Goal: Information Seeking & Learning: Learn about a topic

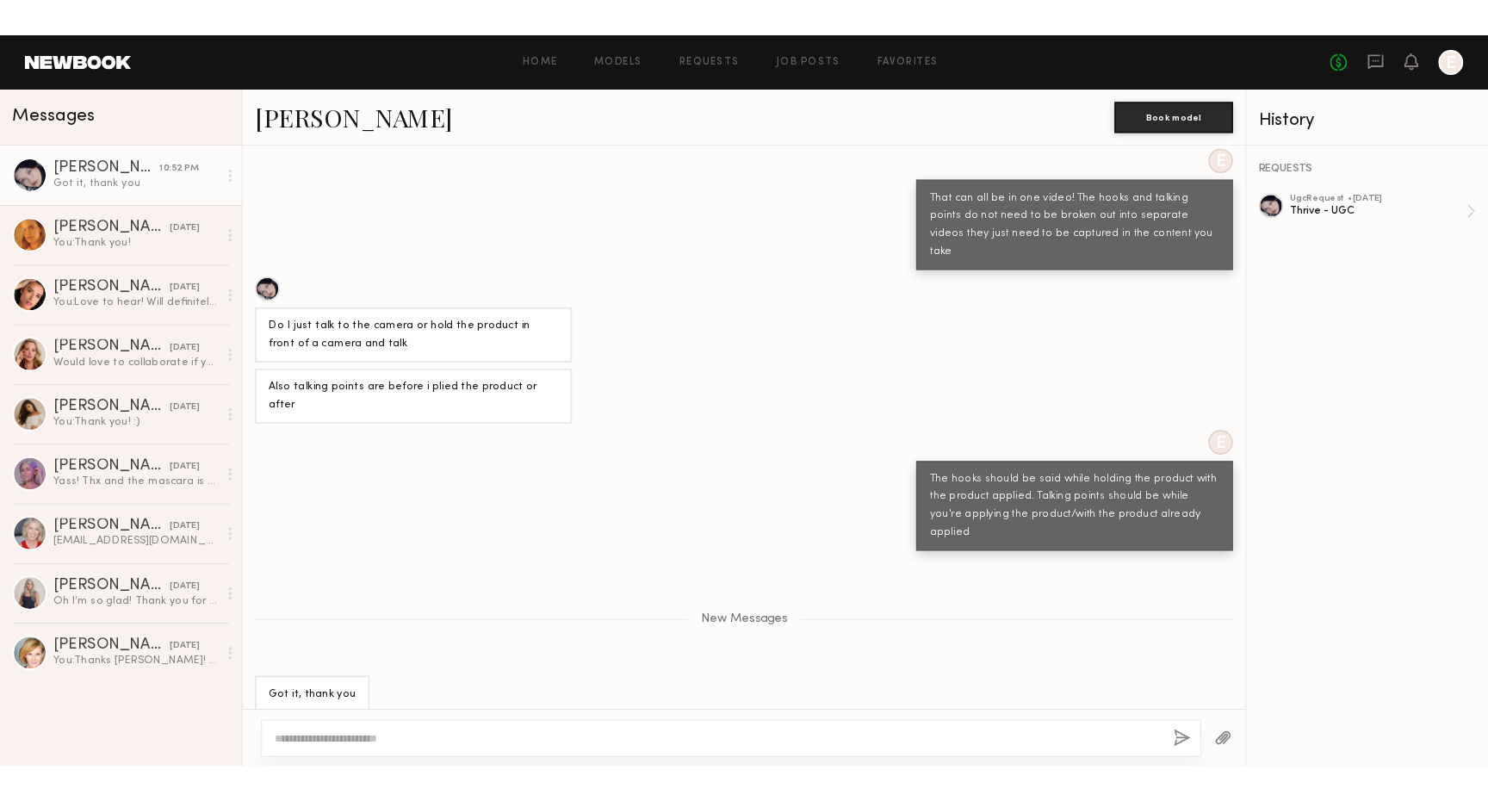
scroll to position [7027, 0]
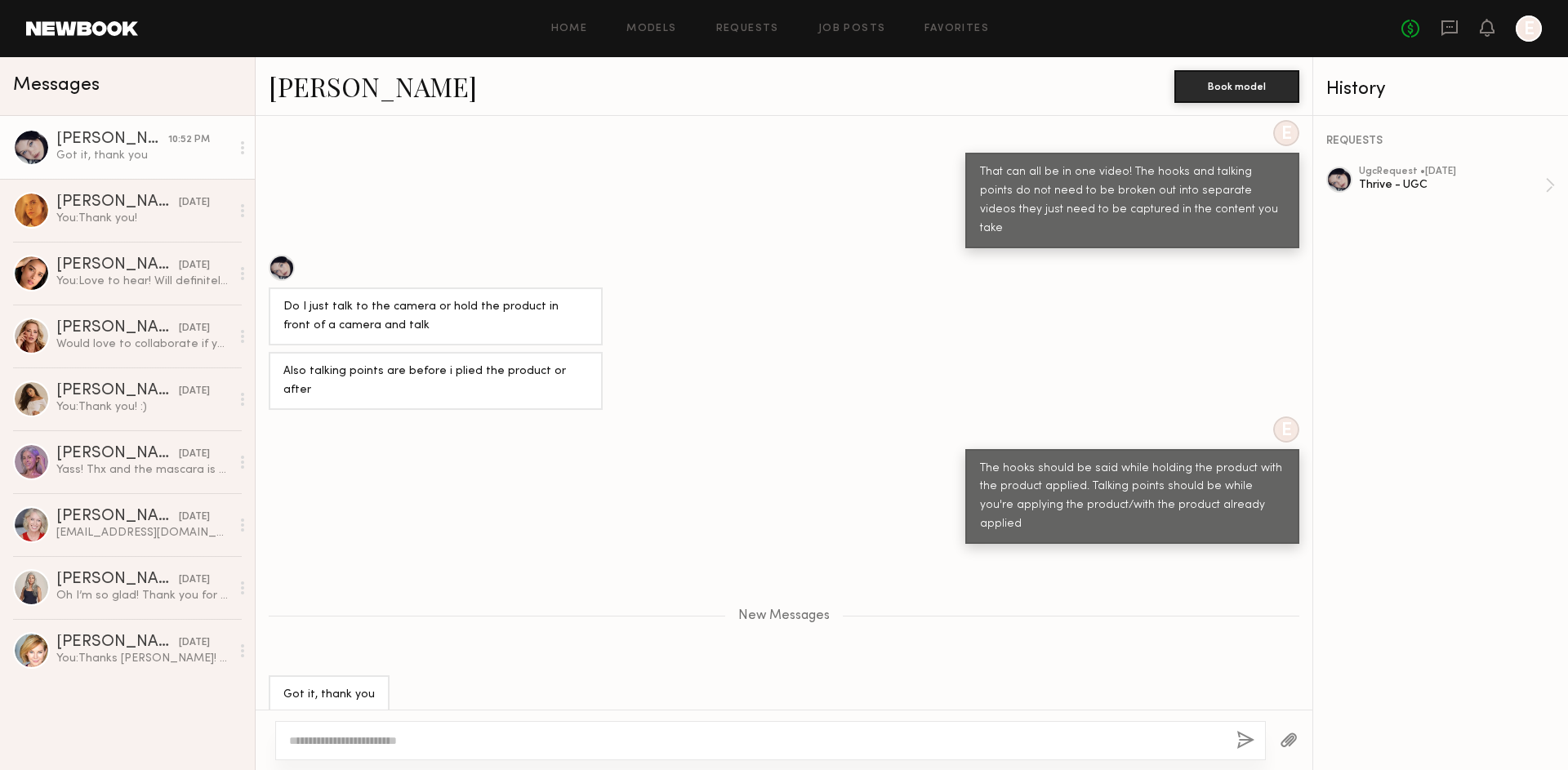
click at [573, 440] on div "E The hooks should be said while holding the product with the product applied. …" at bounding box center [784, 480] width 1057 height 128
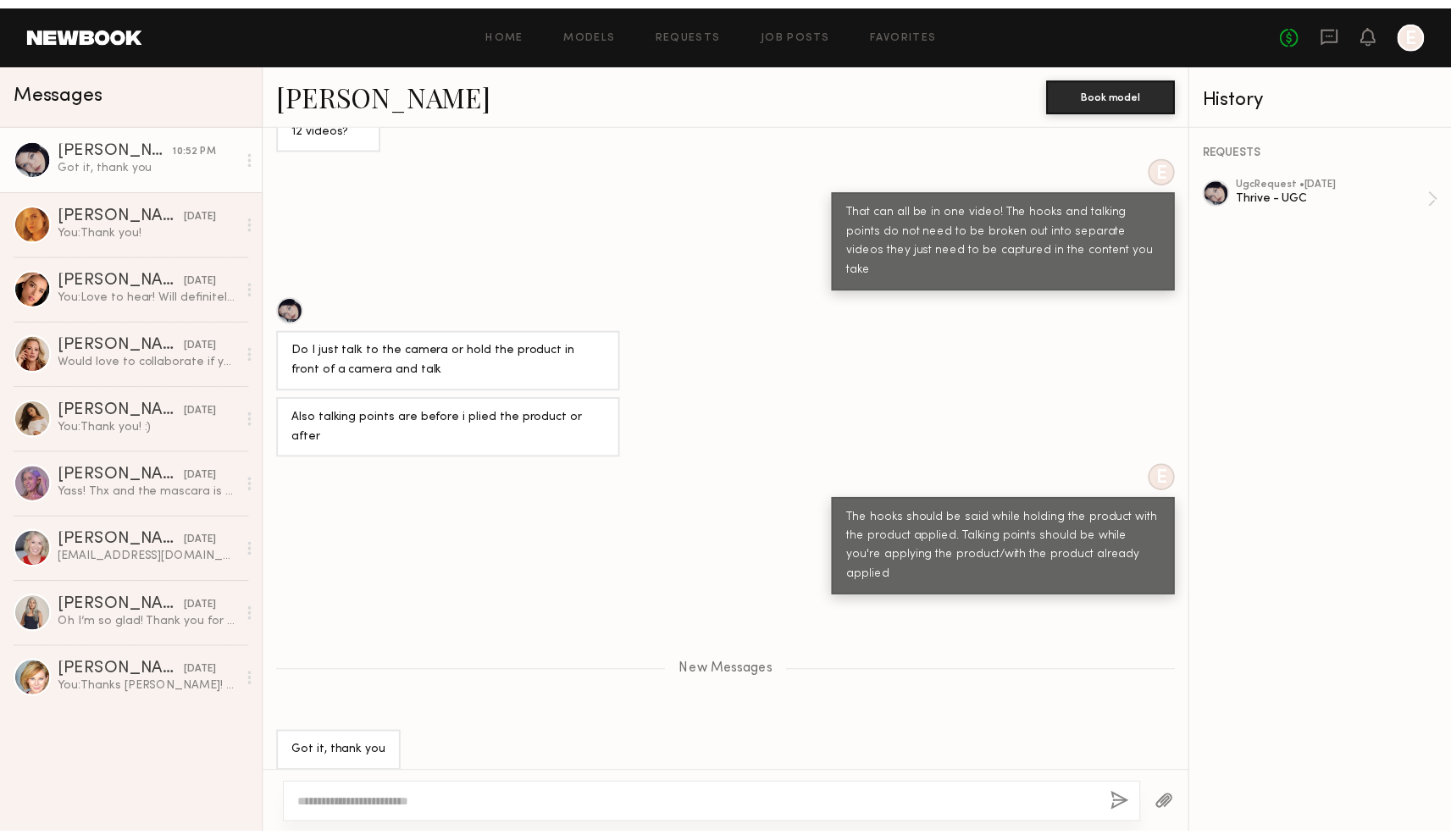
scroll to position [6874, 0]
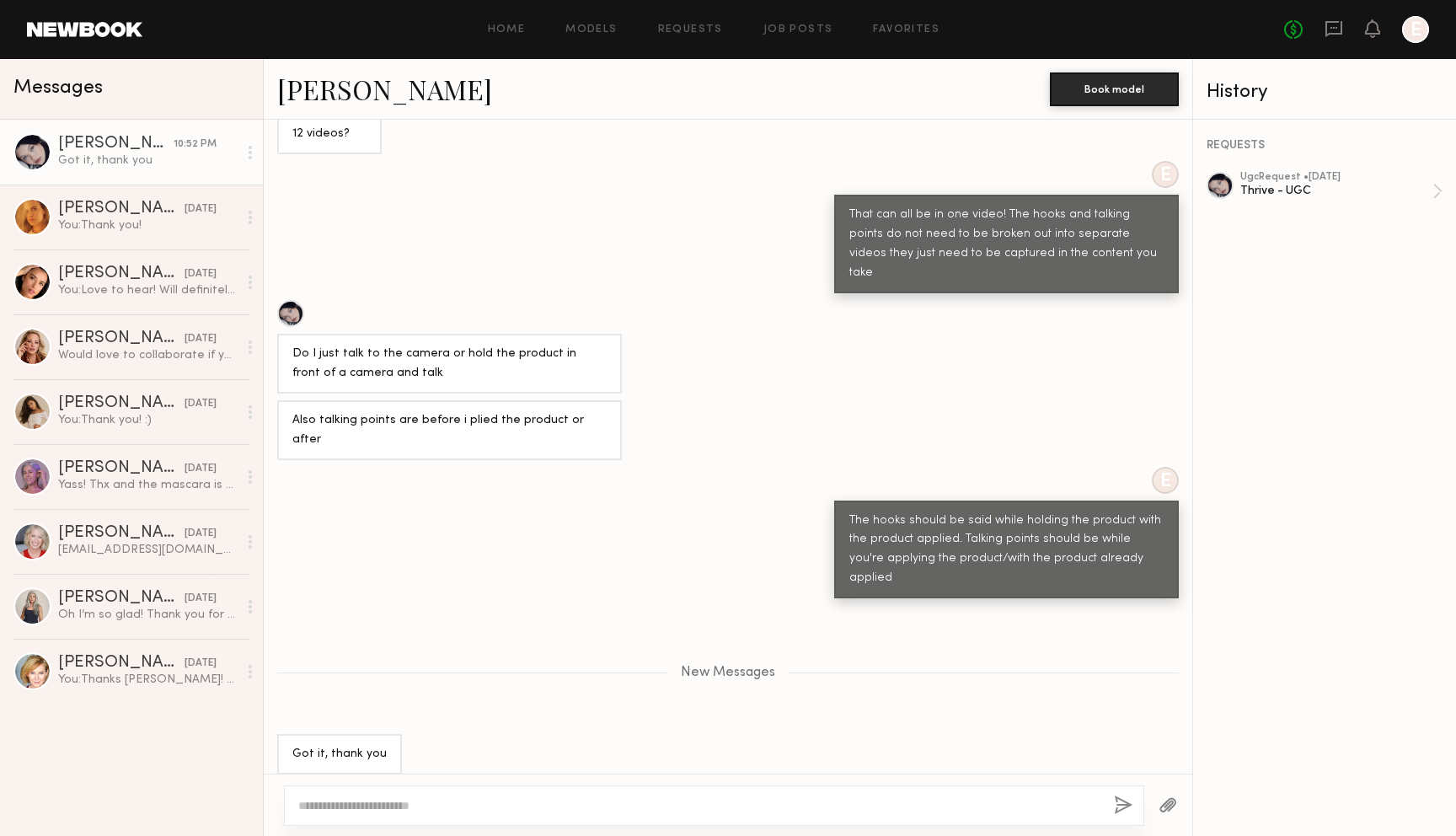
click at [1407, 29] on div at bounding box center [1416, 29] width 27 height 27
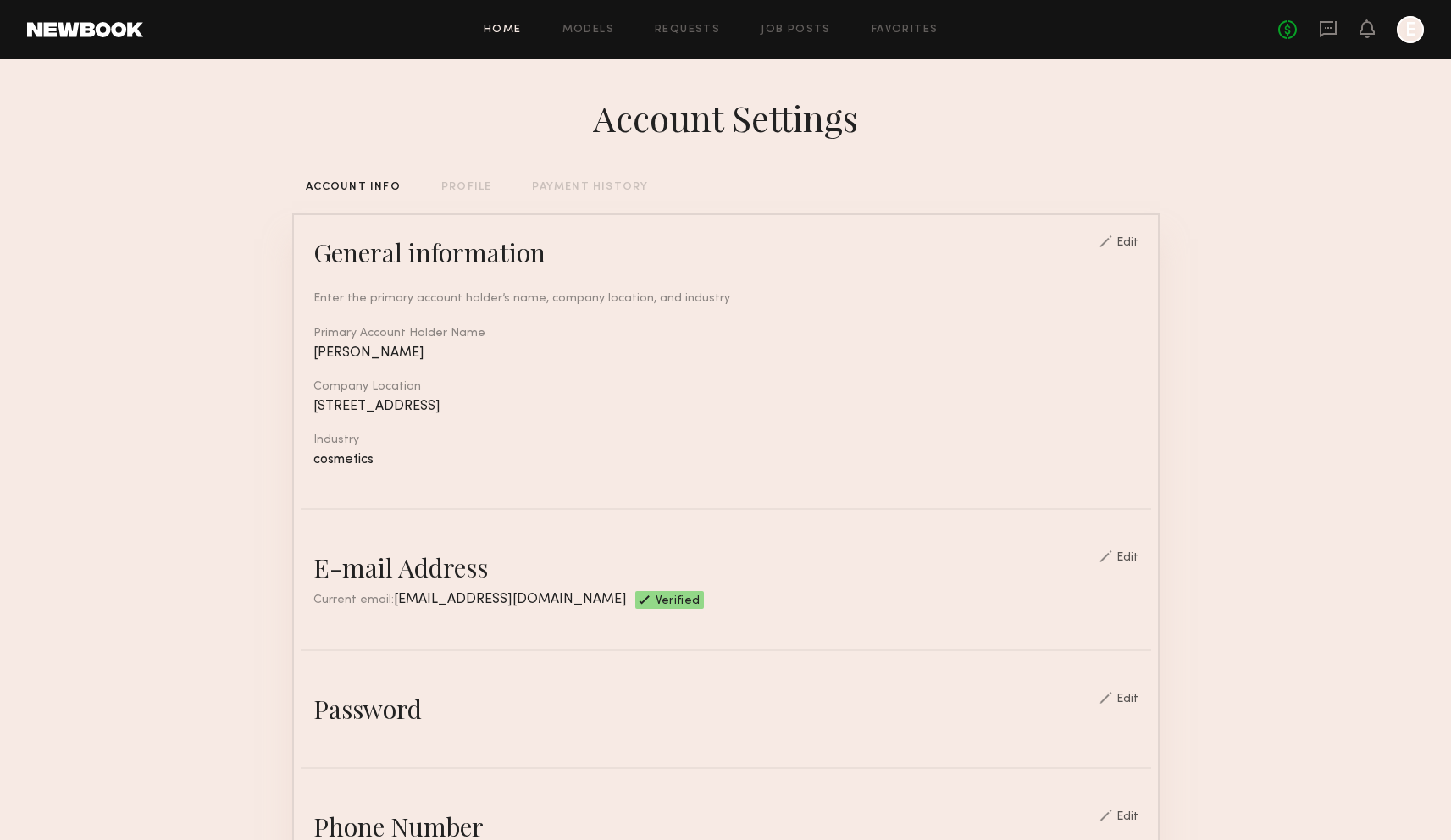
click at [497, 33] on link "Home" at bounding box center [503, 30] width 38 height 11
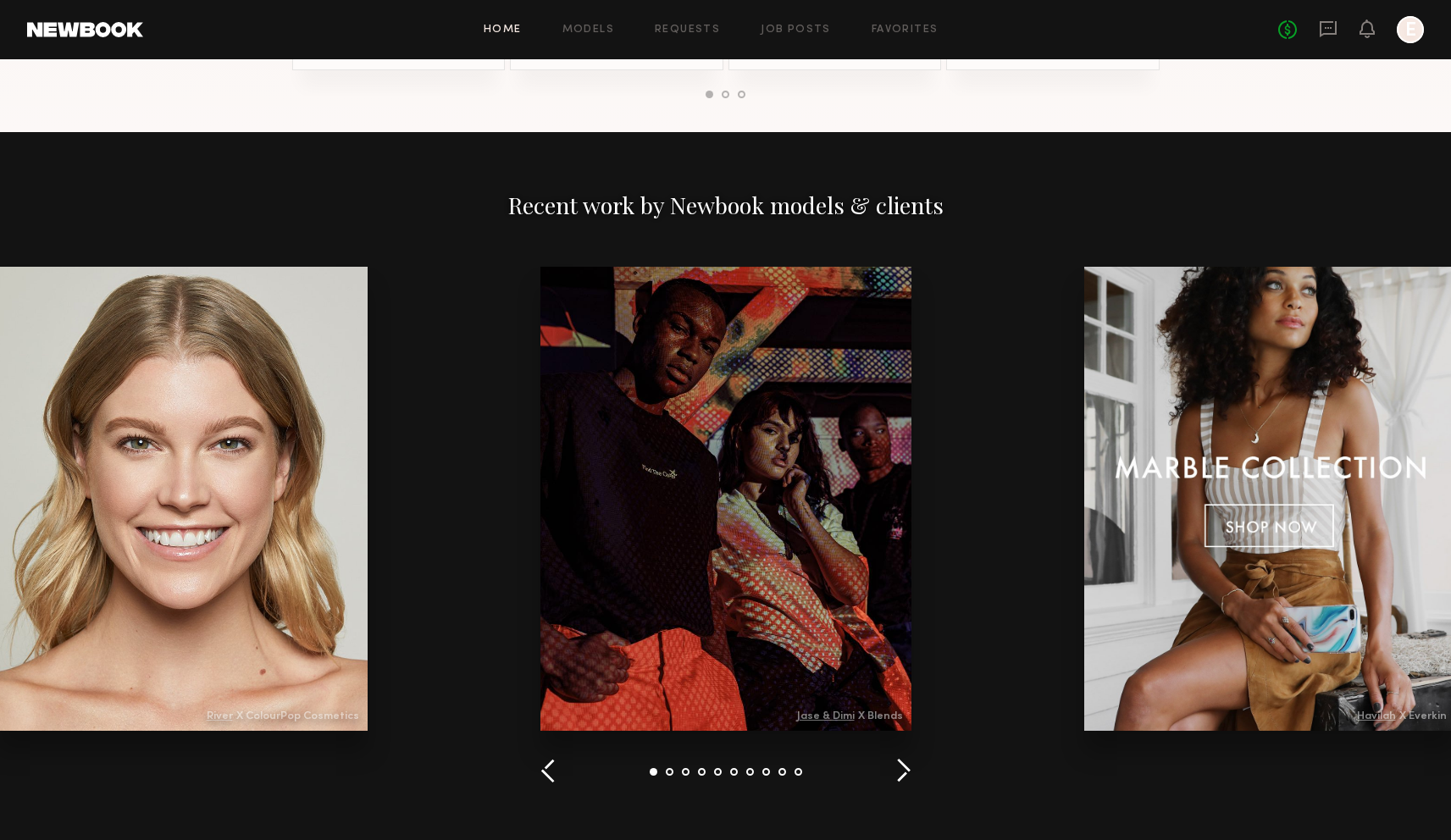
scroll to position [1786, 0]
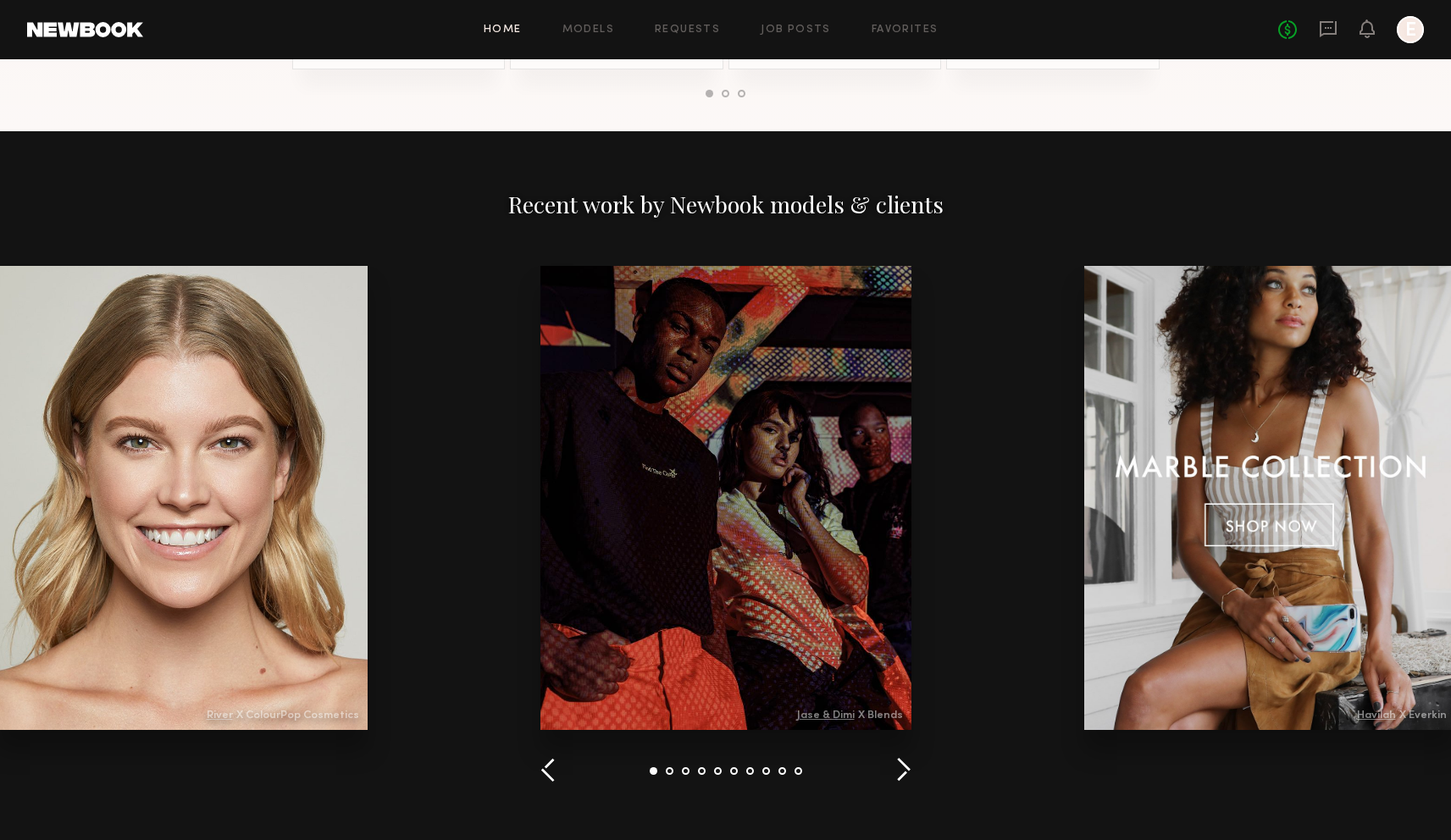
click at [268, 395] on div at bounding box center [182, 498] width 371 height 464
click at [223, 714] on div at bounding box center [182, 498] width 371 height 464
click at [222, 717] on div at bounding box center [182, 498] width 371 height 464
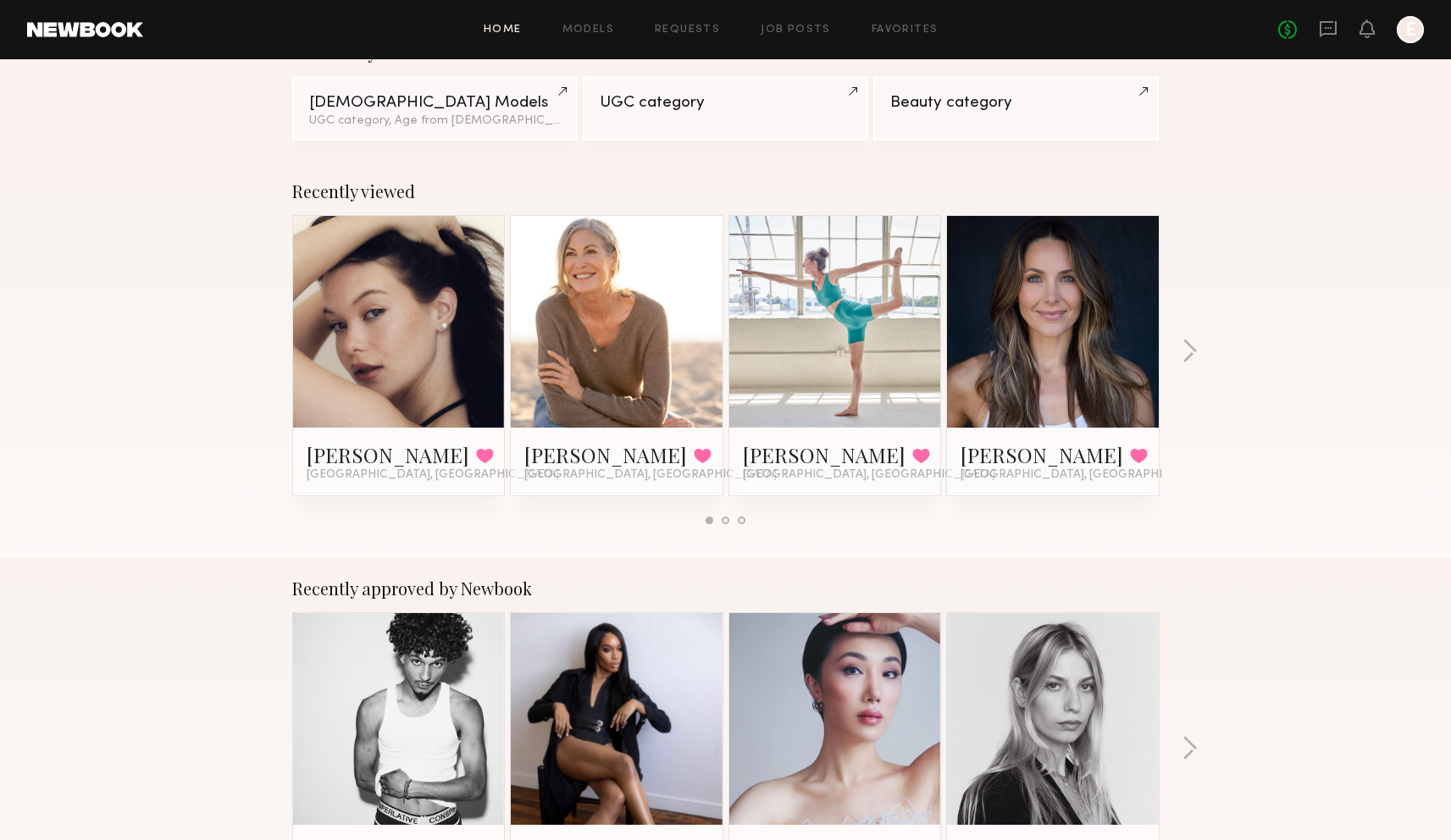
scroll to position [0, 0]
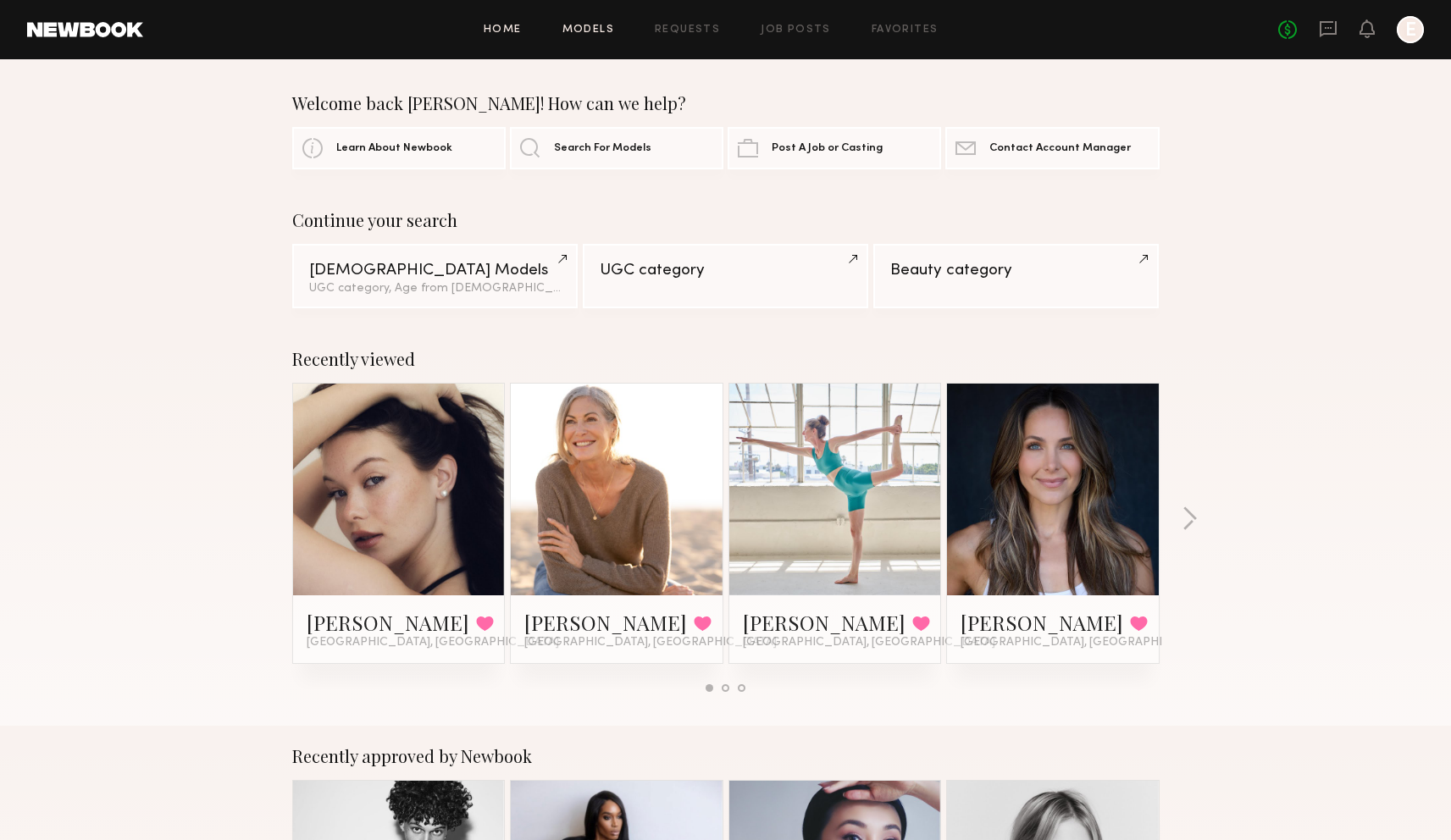
click at [598, 27] on link "Models" at bounding box center [588, 30] width 52 height 11
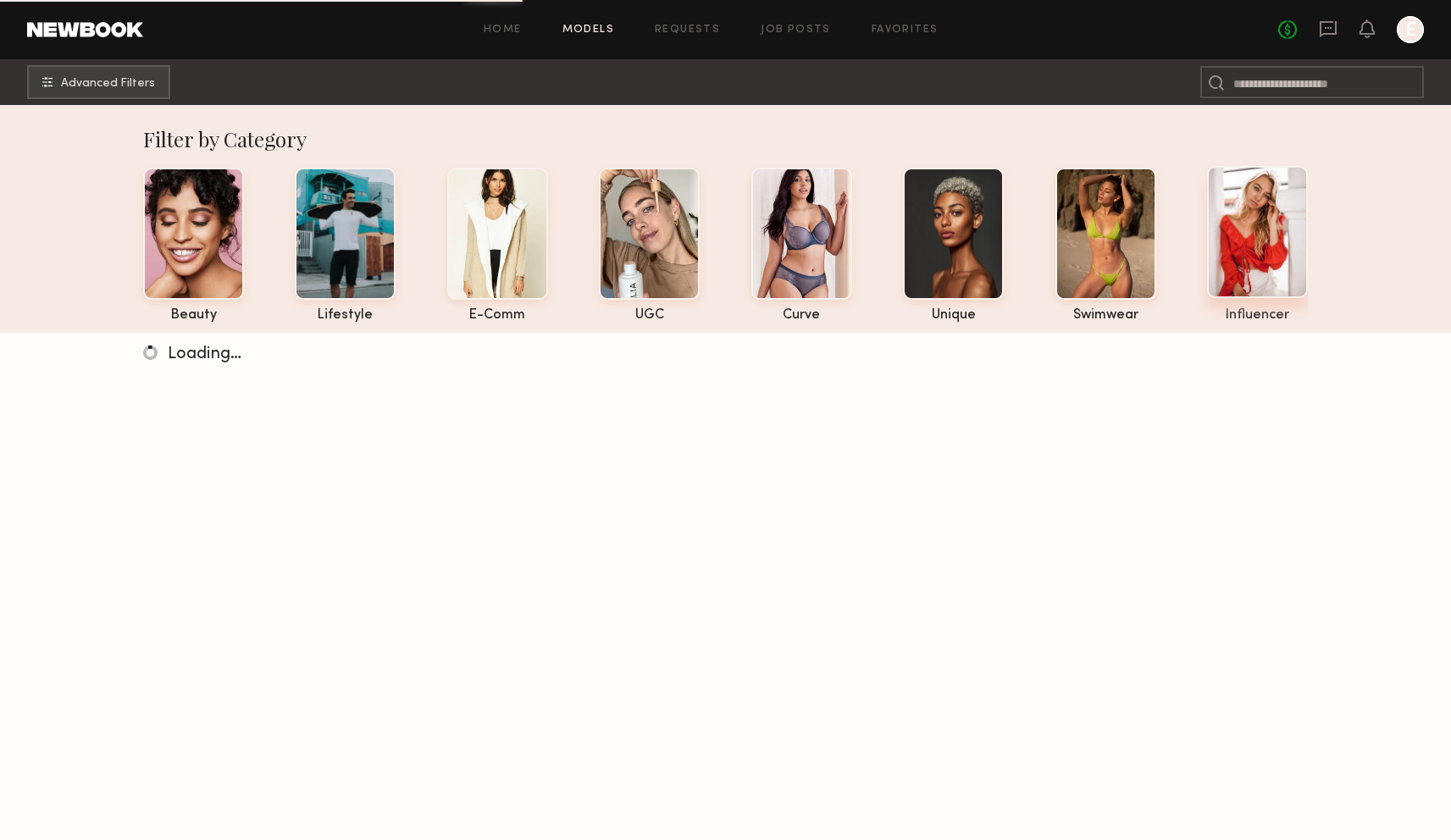
click at [1266, 227] on div at bounding box center [1257, 232] width 100 height 132
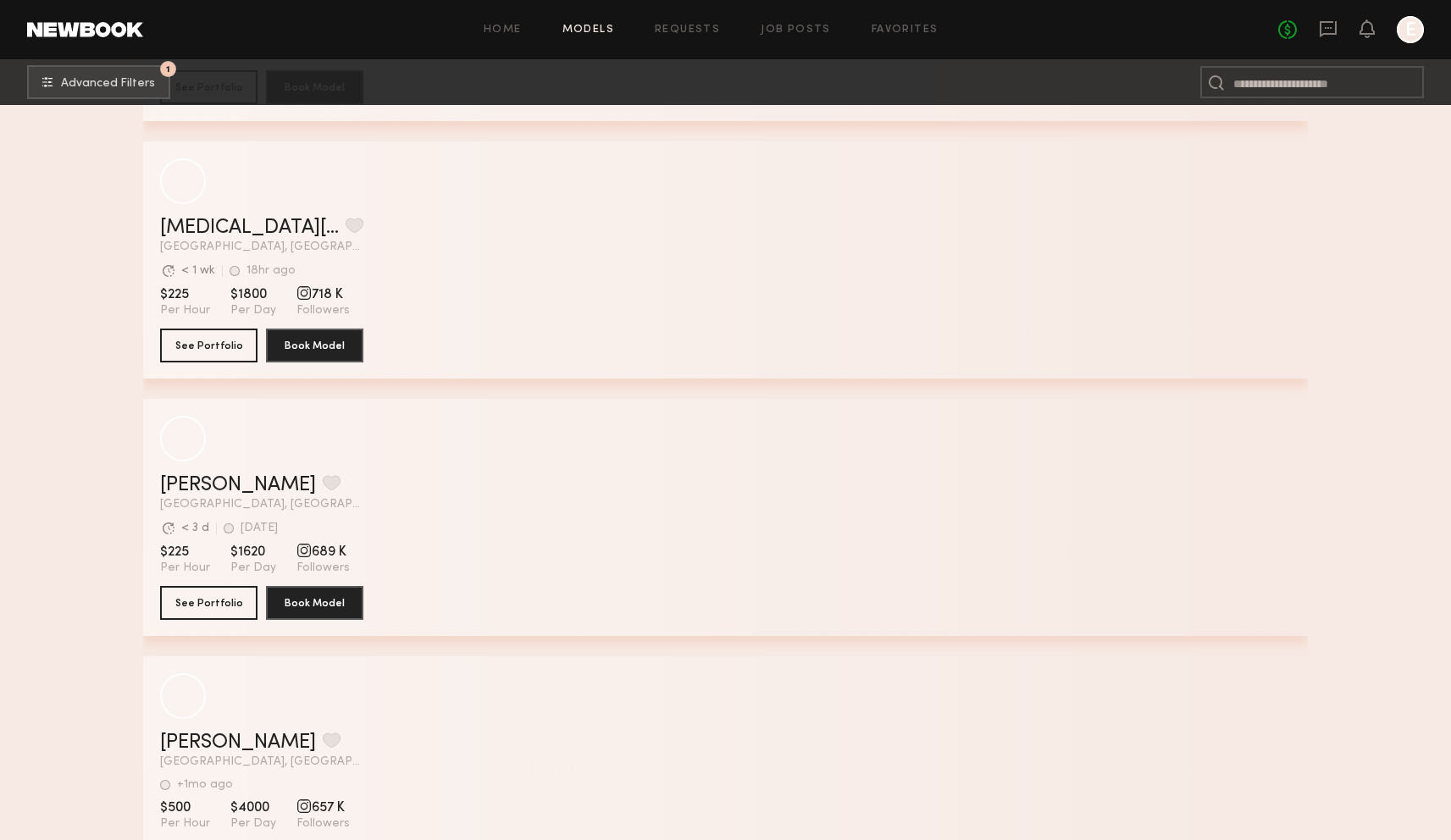
scroll to position [3239, 0]
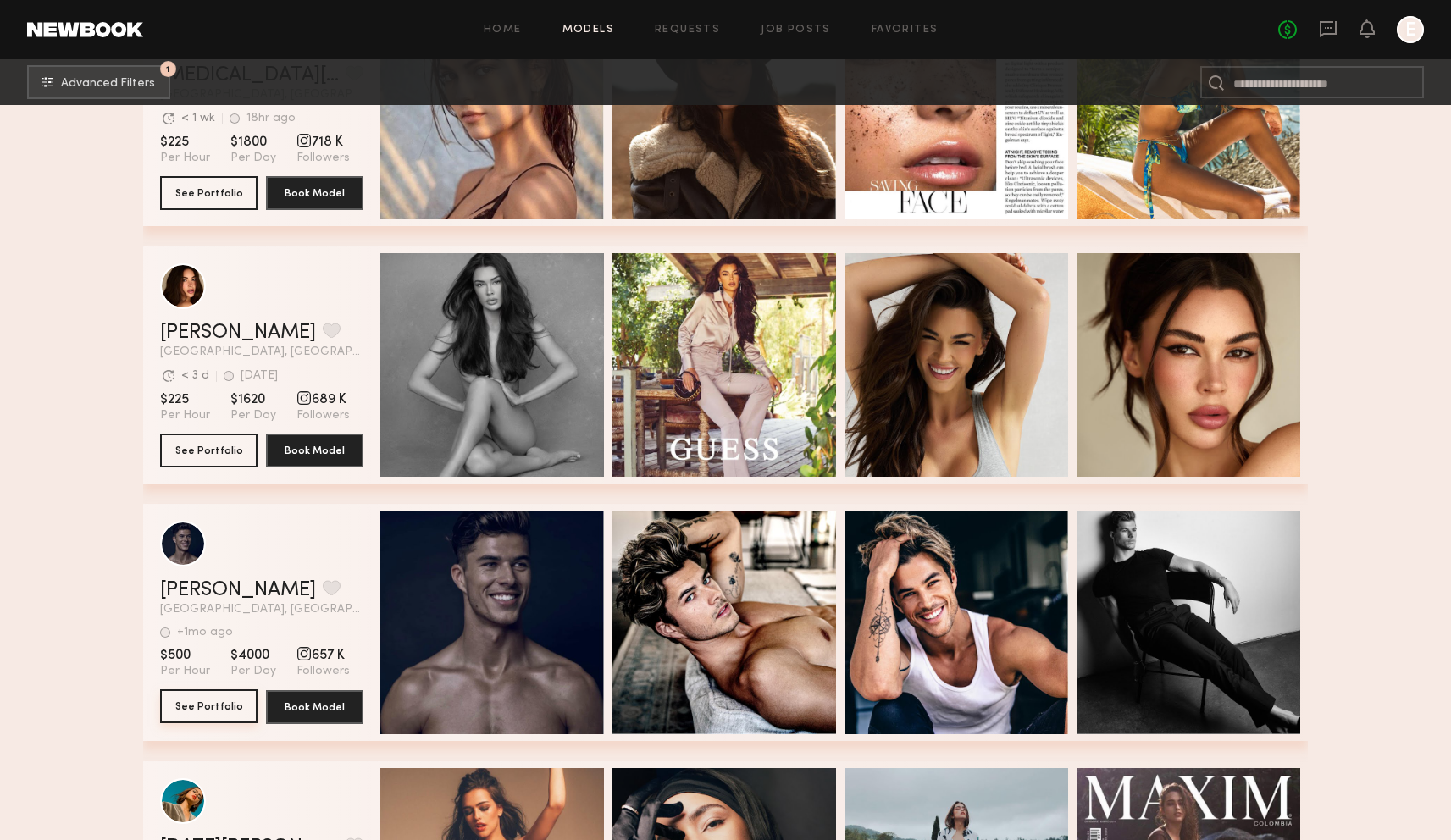
click at [209, 695] on button "See Portfolio" at bounding box center [209, 706] width 97 height 33
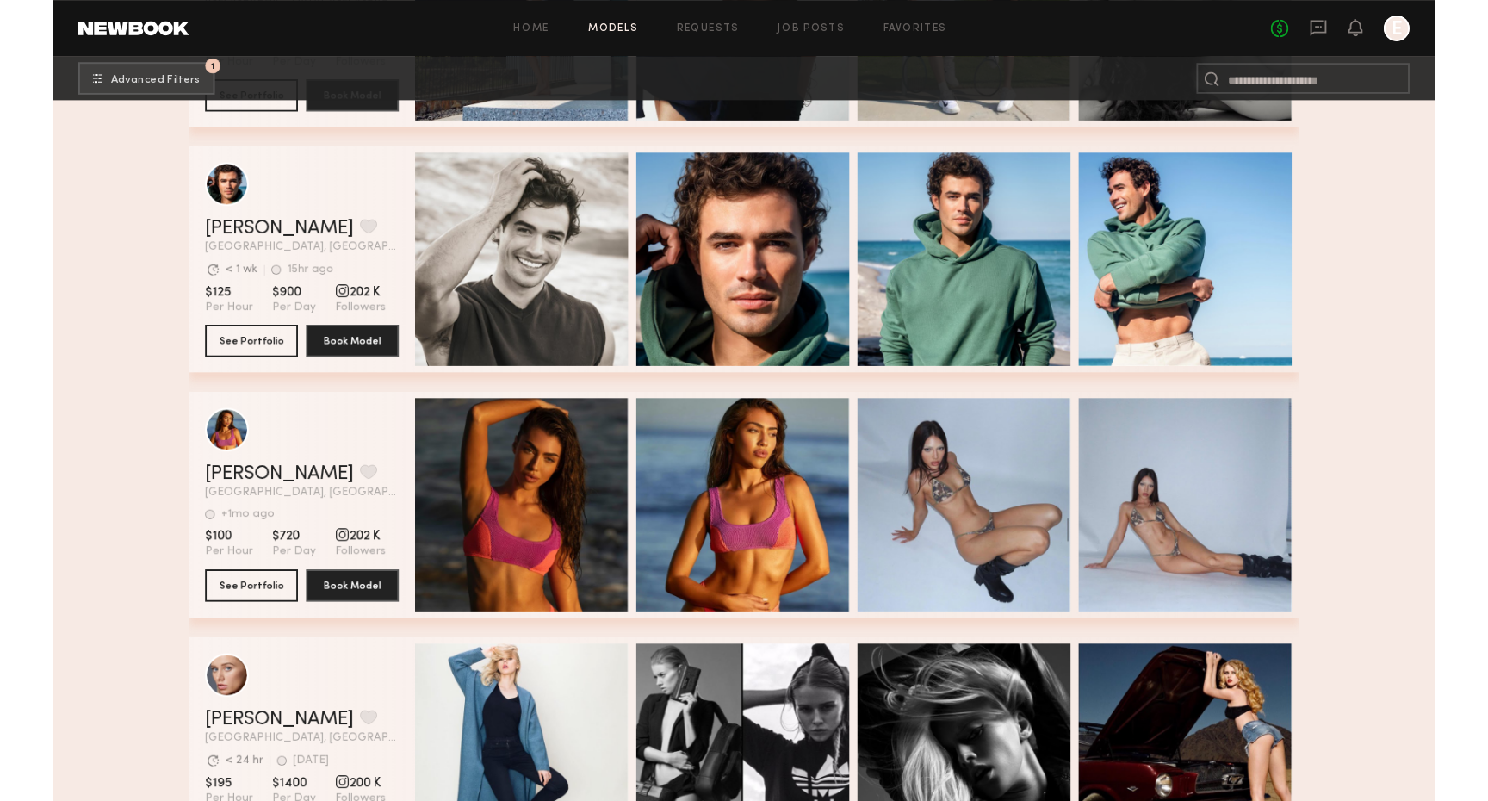
scroll to position [11242, 0]
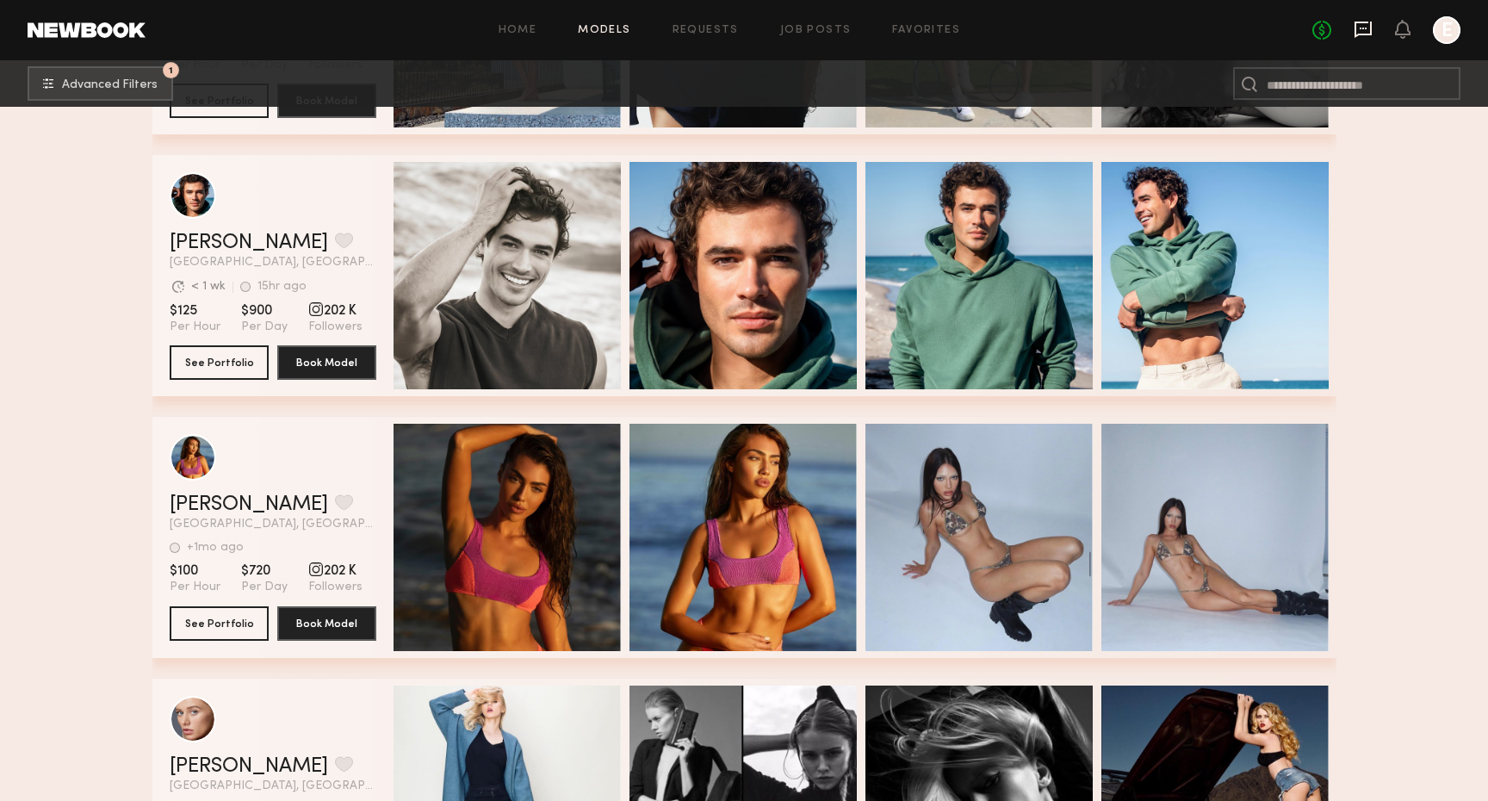
click at [1355, 25] on icon at bounding box center [1363, 30] width 17 height 16
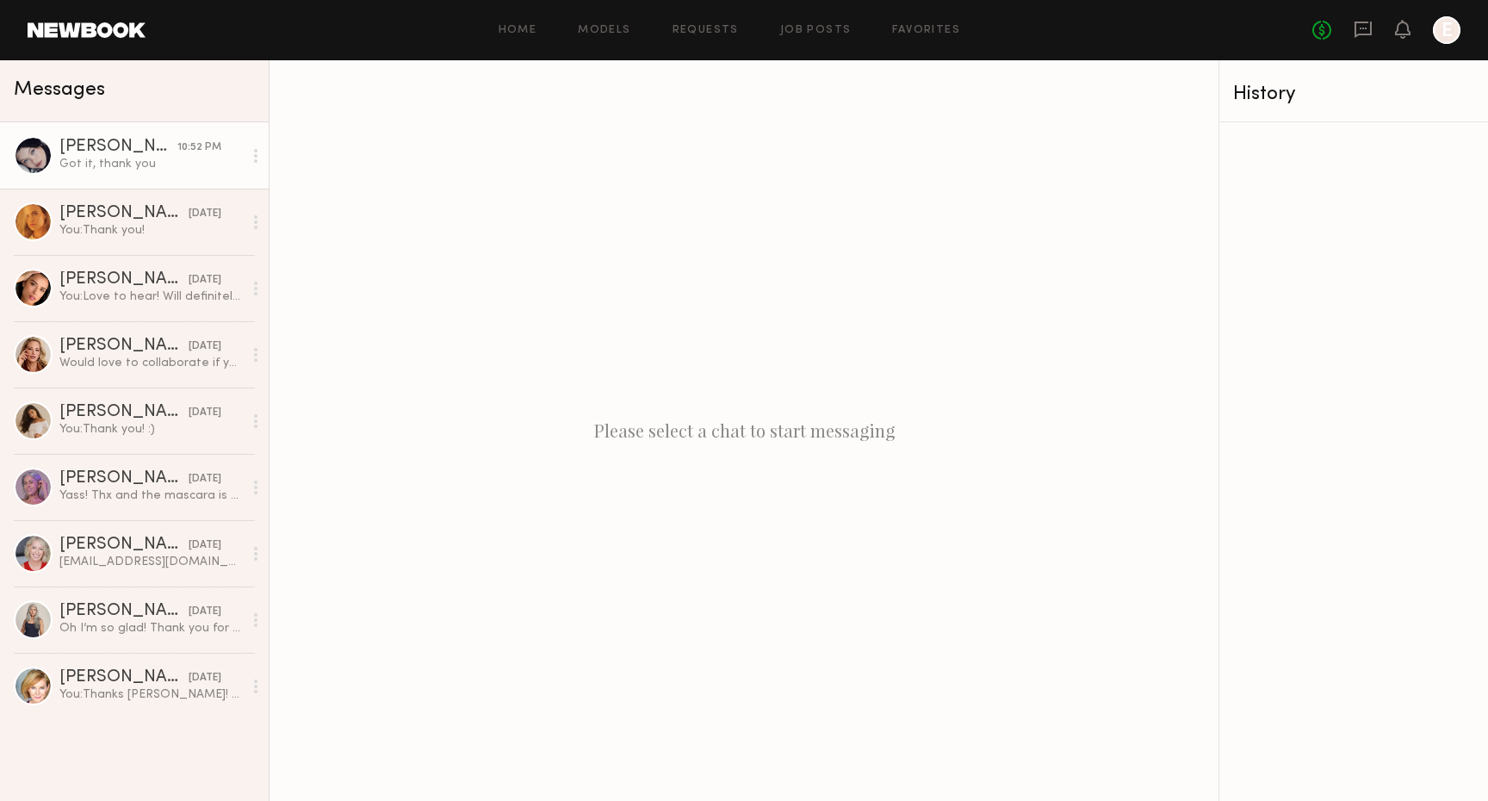
click at [189, 150] on div "10:52 PM" at bounding box center [199, 148] width 44 height 16
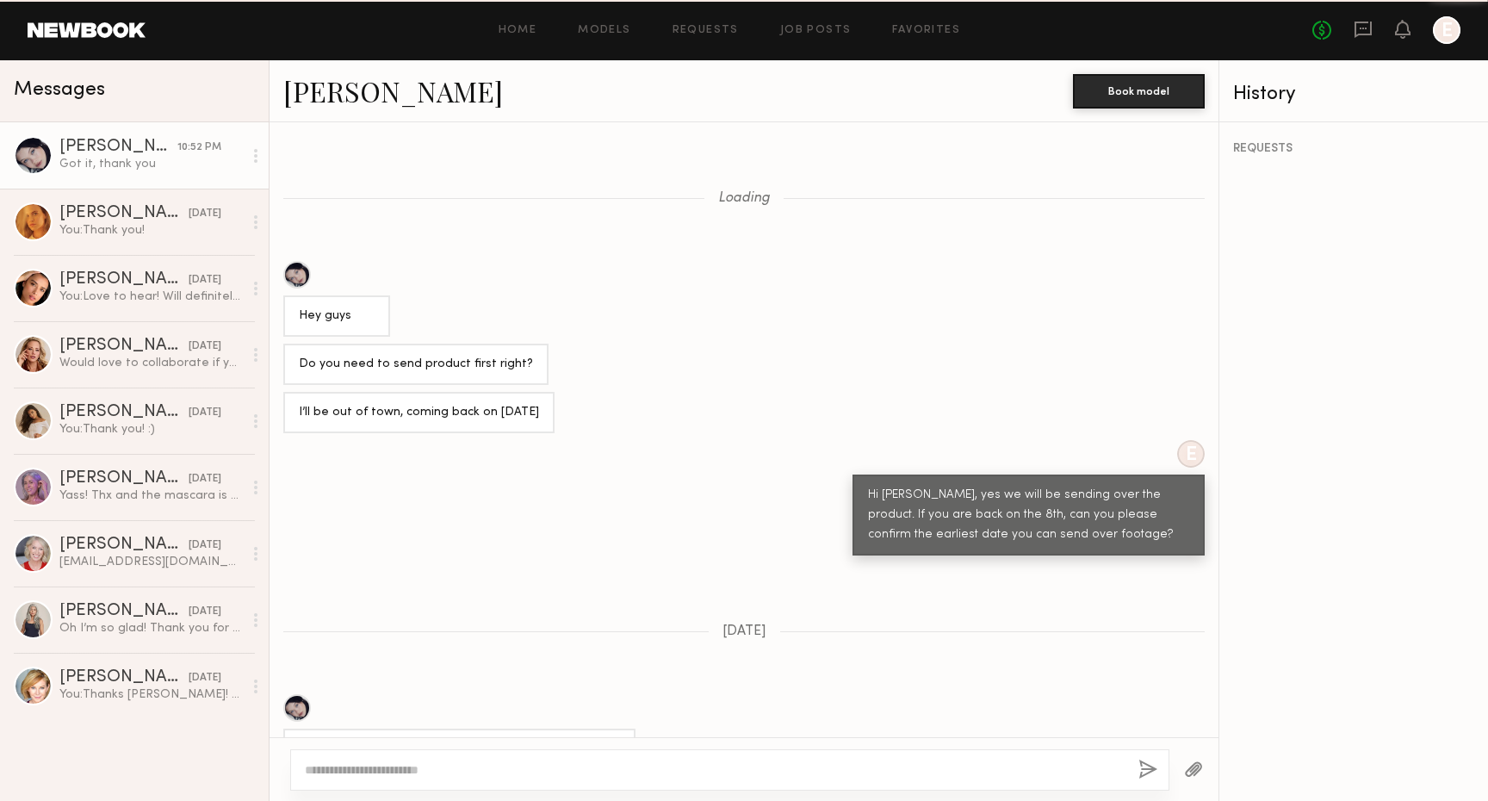
scroll to position [6912, 0]
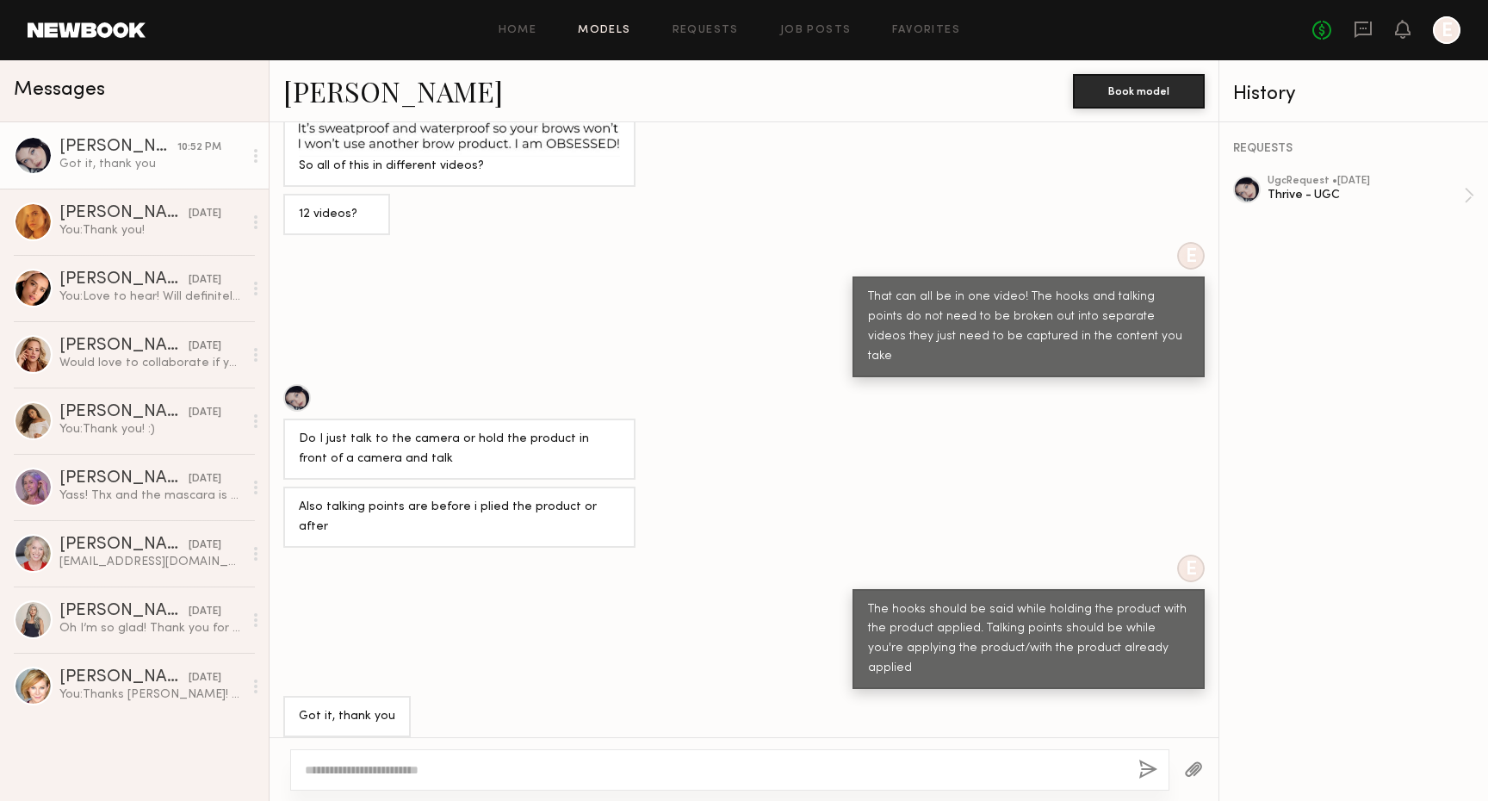
click at [616, 28] on link "Models" at bounding box center [604, 30] width 53 height 11
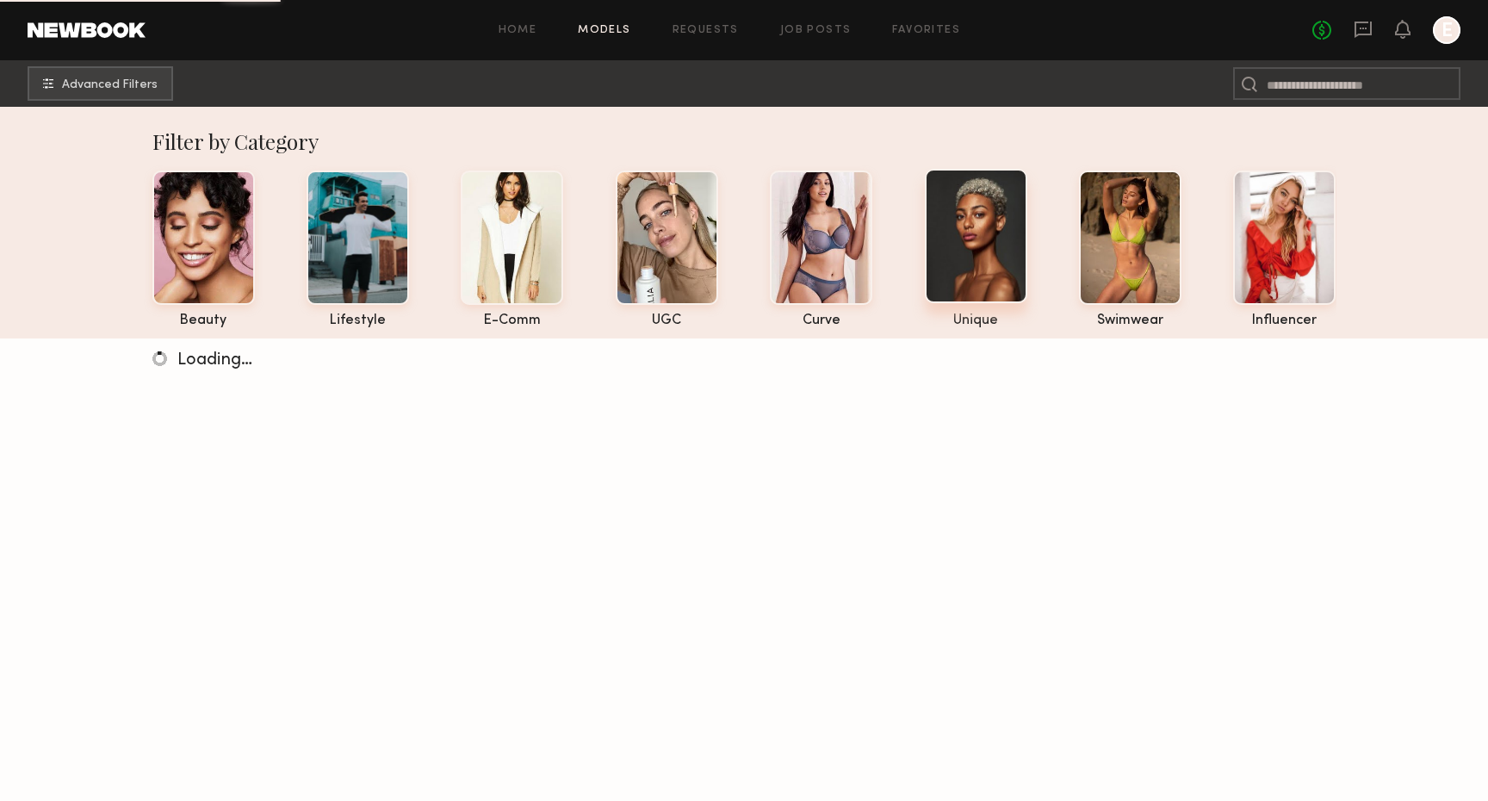
click at [954, 216] on div at bounding box center [976, 236] width 102 height 134
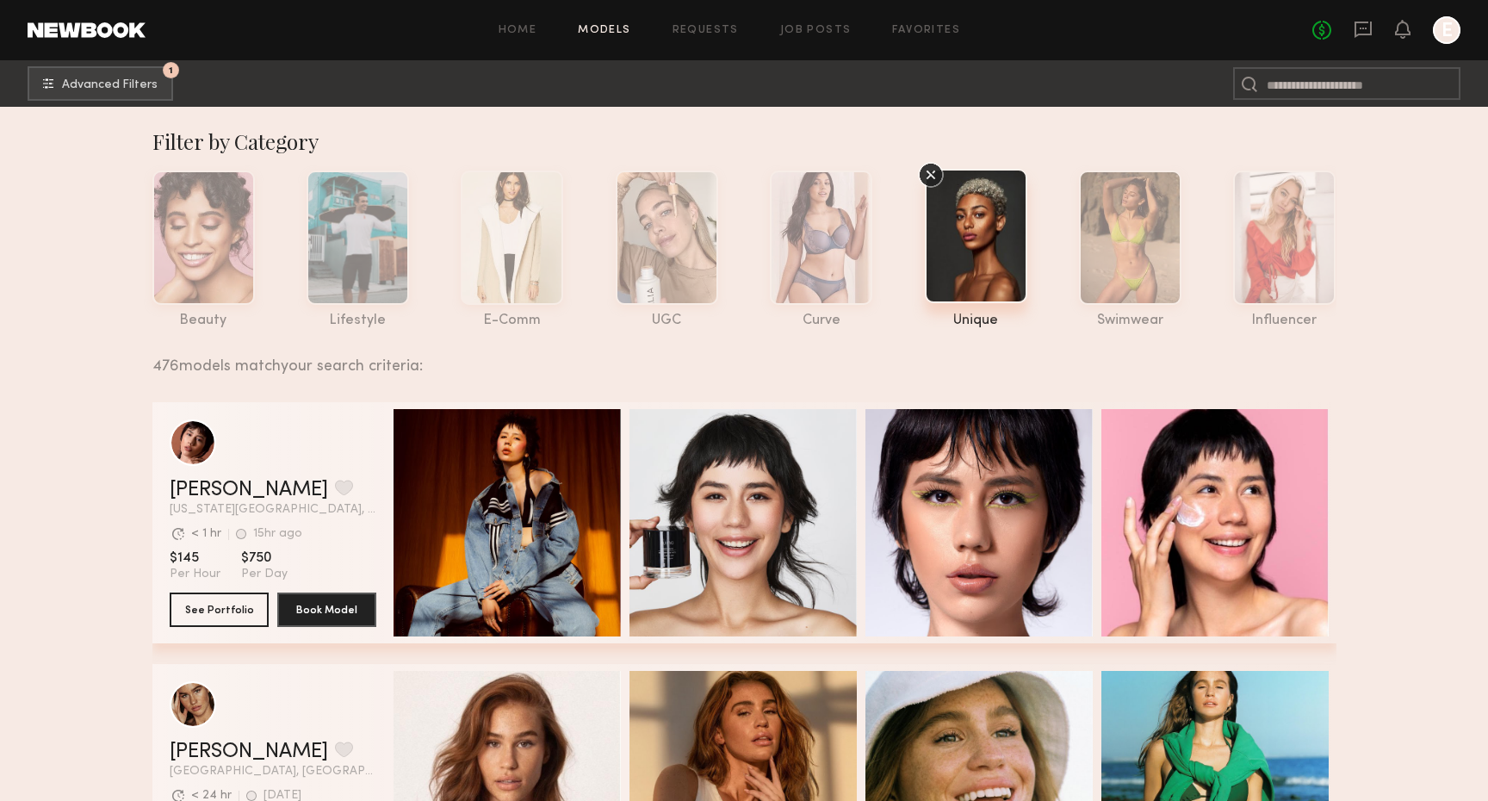
click at [938, 177] on icon at bounding box center [931, 175] width 26 height 26
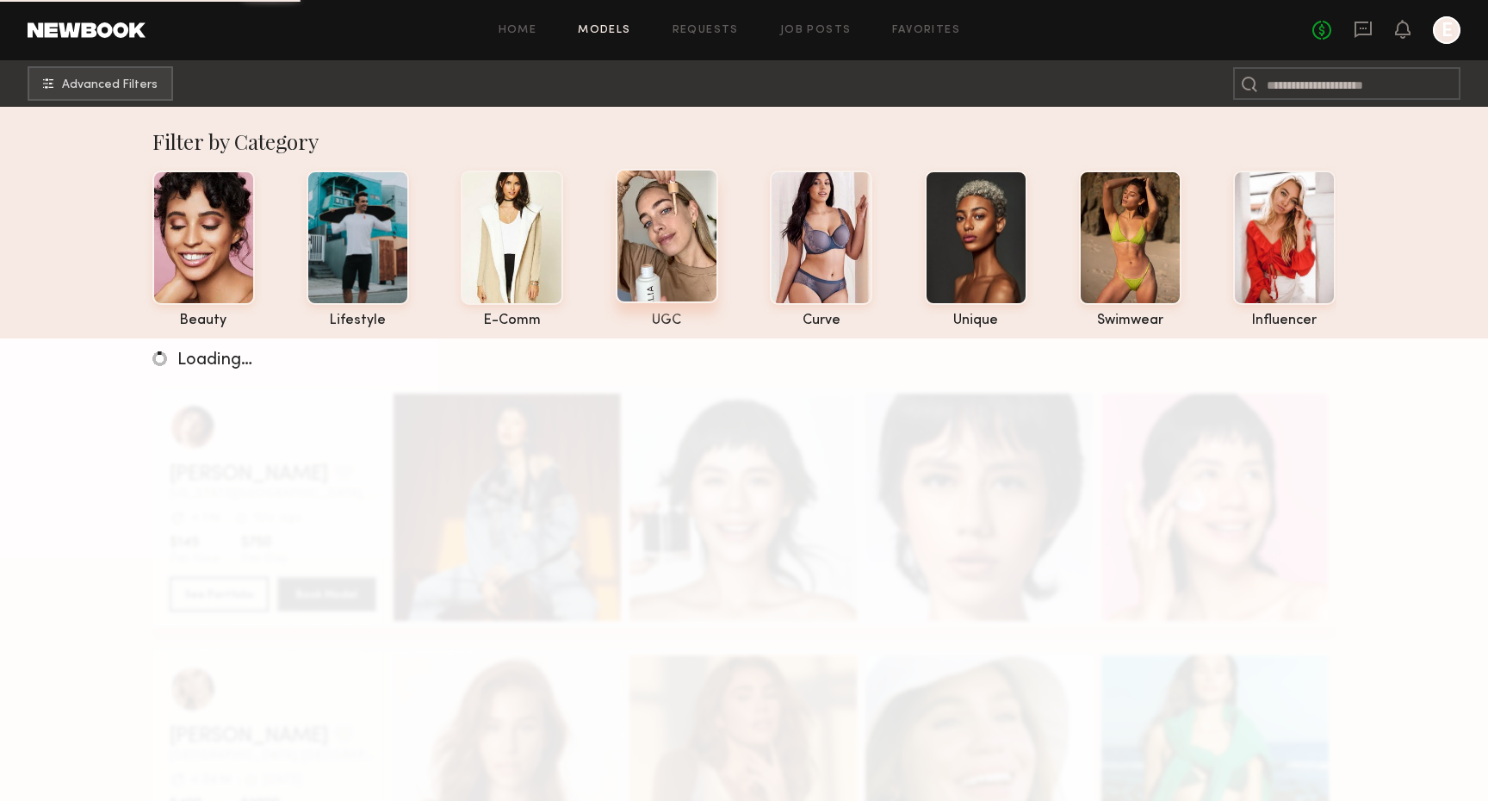
click at [679, 245] on div at bounding box center [667, 236] width 102 height 134
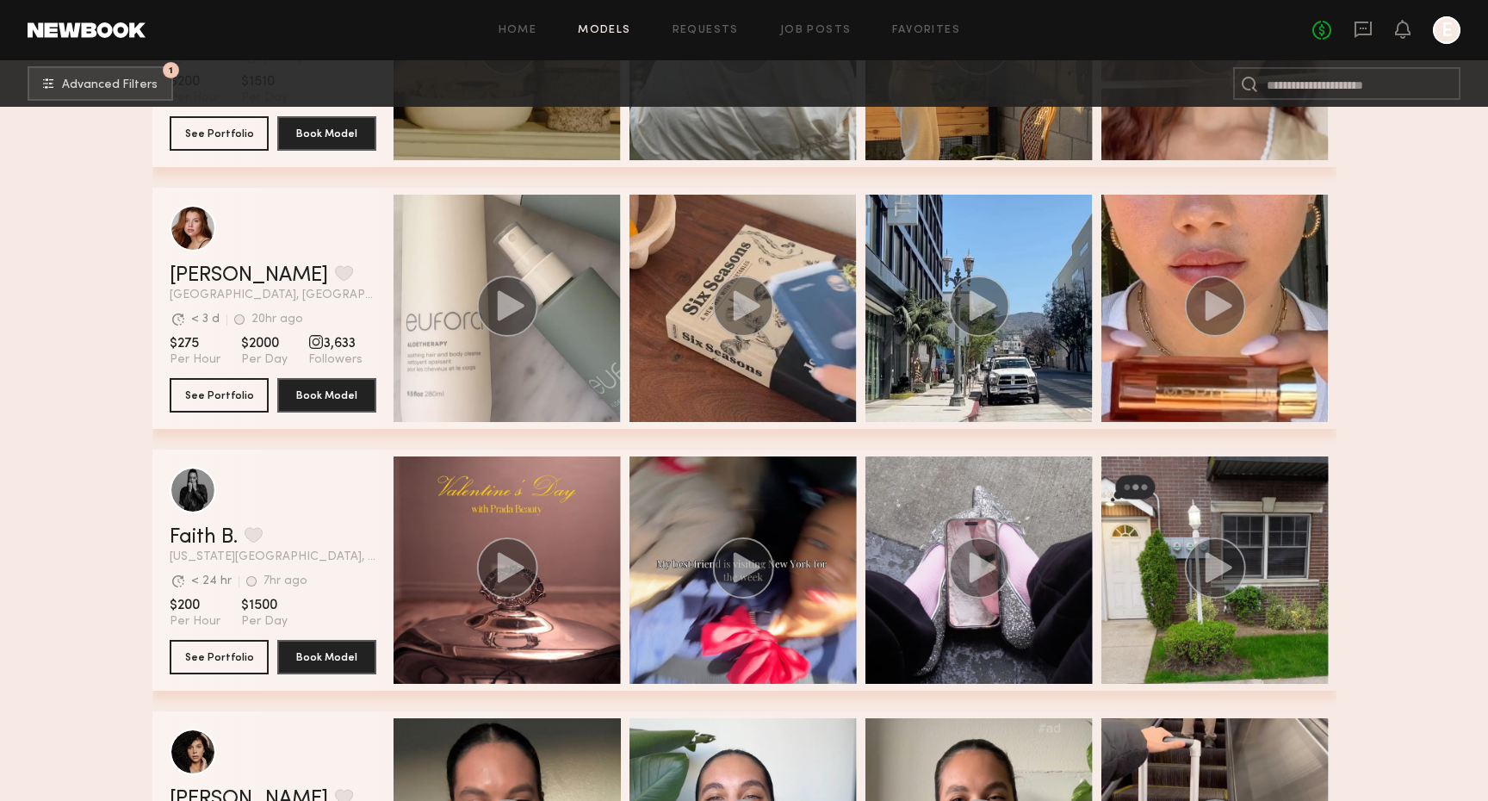
scroll to position [1687, 0]
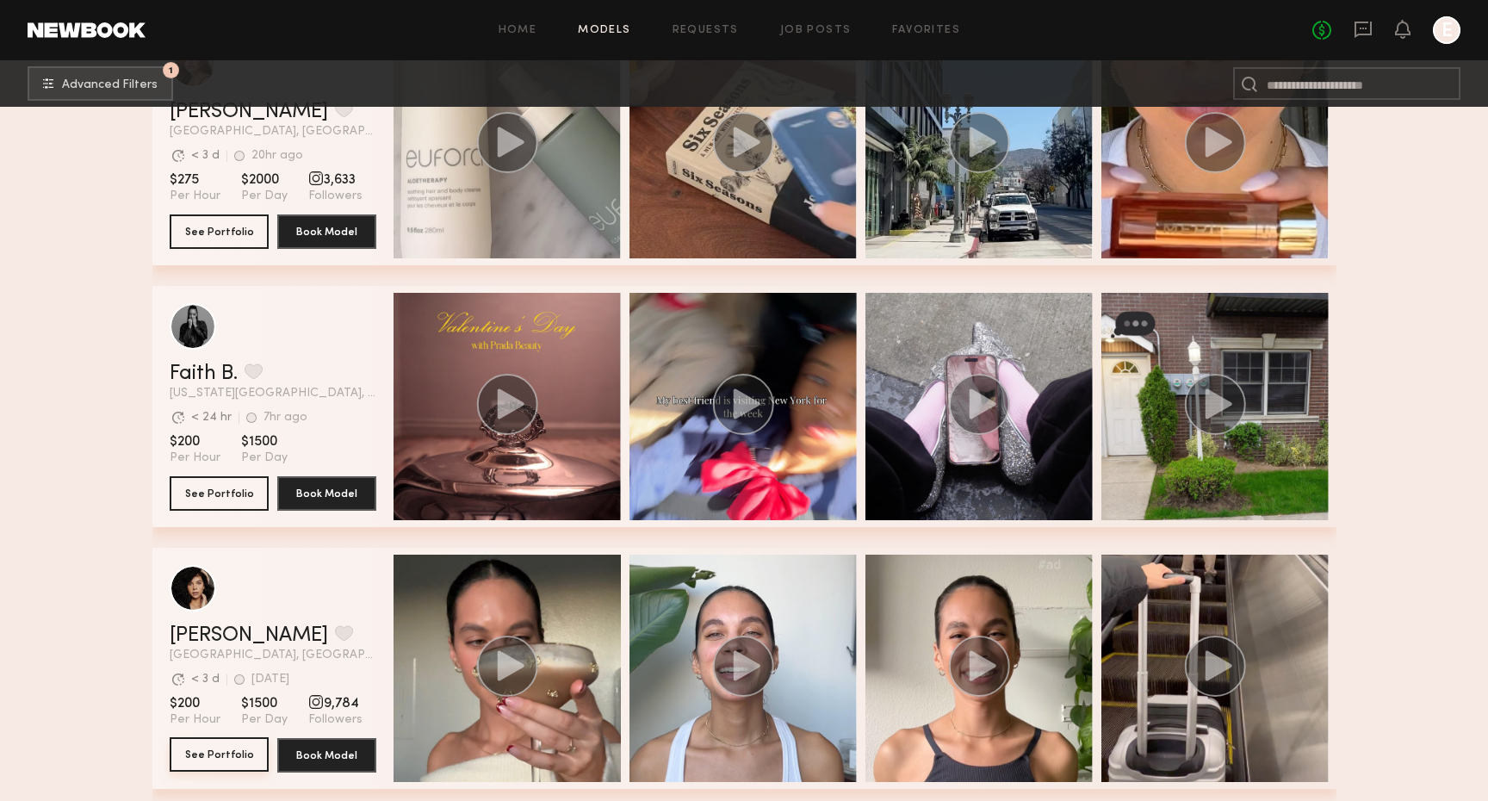
click at [226, 750] on button "See Portfolio" at bounding box center [219, 754] width 99 height 34
